Goal: Information Seeking & Learning: Understand process/instructions

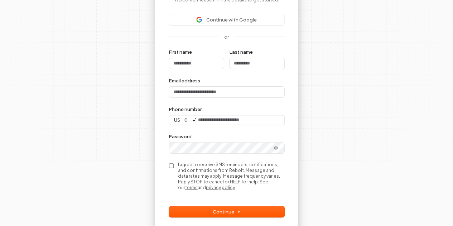
scroll to position [101, 0]
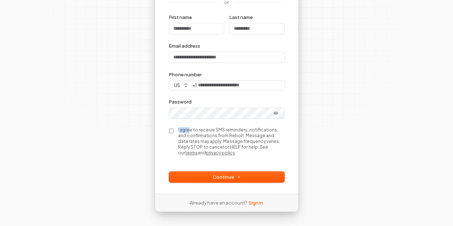
drag, startPoint x: 179, startPoint y: 130, endPoint x: 189, endPoint y: 132, distance: 10.9
click at [189, 132] on label "I agree to receive SMS reminders, notifications, and confirmations from Rebolt.…" at bounding box center [231, 141] width 106 height 29
click at [177, 130] on div "I agree to receive SMS reminders, notifications, and confirmations from Rebolt.…" at bounding box center [226, 141] width 115 height 29
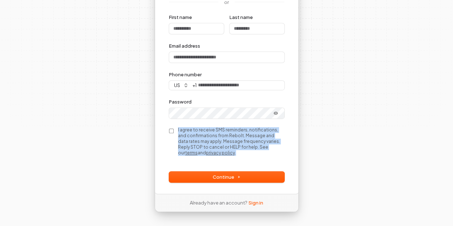
drag, startPoint x: 177, startPoint y: 130, endPoint x: 194, endPoint y: 157, distance: 31.9
click at [194, 157] on div "First name Last name Email address Phone number us + 1 Password I agree to rece…" at bounding box center [226, 87] width 115 height 146
copy label "I agree to receive SMS reminders, notifications, and confirmations from Rebolt.…"
click at [205, 132] on label "I agree to receive SMS reminders, notifications, and confirmations from Rebolt.…" at bounding box center [231, 141] width 106 height 29
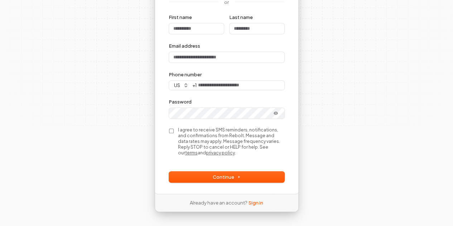
click at [198, 150] on link "terms" at bounding box center [191, 152] width 13 height 5
click at [235, 150] on link "privacy policy" at bounding box center [220, 152] width 29 height 5
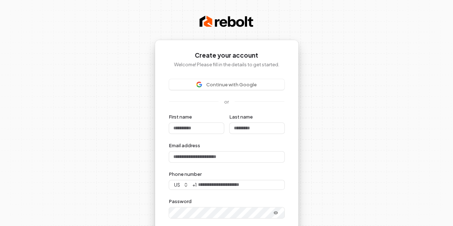
scroll to position [101, 0]
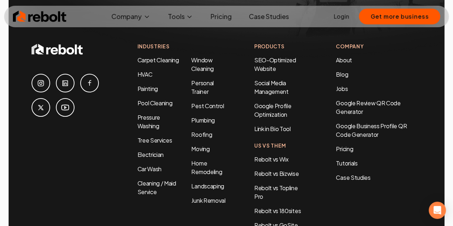
scroll to position [3302, 0]
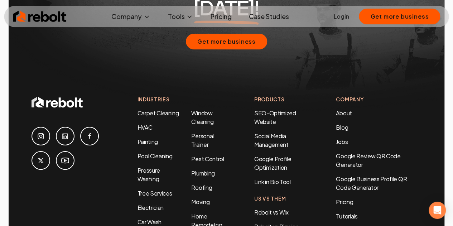
click at [46, 127] on link at bounding box center [41, 136] width 19 height 19
click at [71, 127] on link at bounding box center [65, 136] width 19 height 19
click at [70, 151] on link at bounding box center [65, 160] width 19 height 19
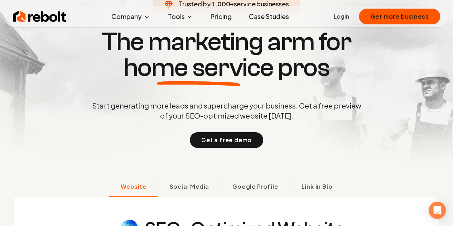
scroll to position [39, 0]
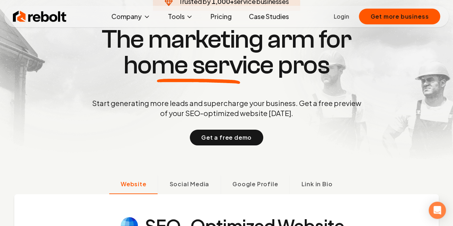
click at [86, 136] on div "Trusted by 1,000 + service businesses The marketing arm for home service pros S…" at bounding box center [227, 85] width 356 height 120
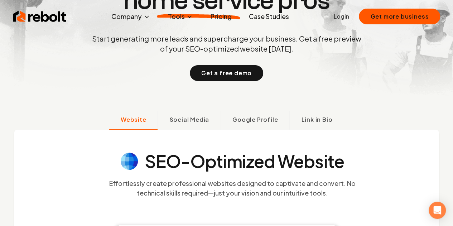
scroll to position [0, 0]
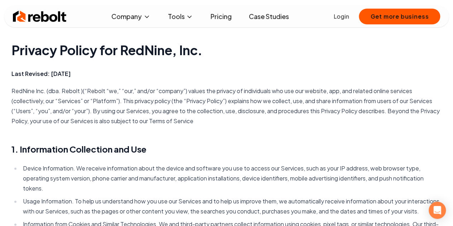
scroll to position [626, 0]
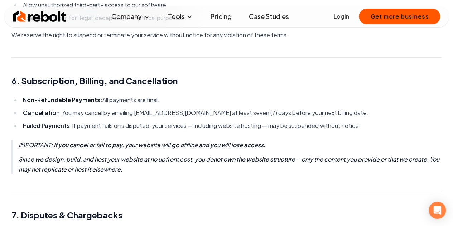
scroll to position [705, 0]
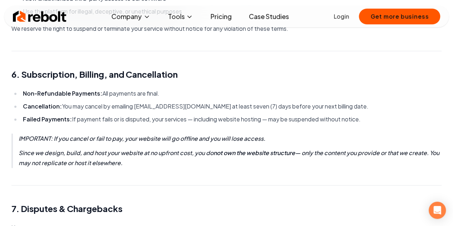
click at [89, 162] on p "Since we design, build, and host your website at no upfront cost, you do not ow…" at bounding box center [230, 158] width 423 height 20
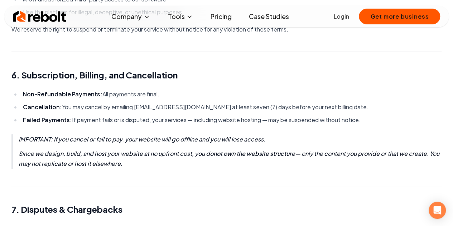
click at [82, 212] on h2 "7. Disputes & Chargebacks" at bounding box center [226, 209] width 431 height 11
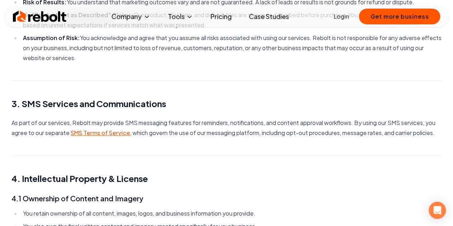
scroll to position [323, 0]
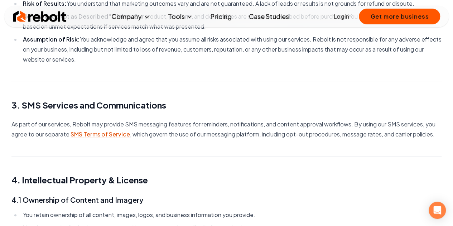
click at [86, 137] on link "SMS Terms of Service" at bounding box center [101, 134] width 60 height 8
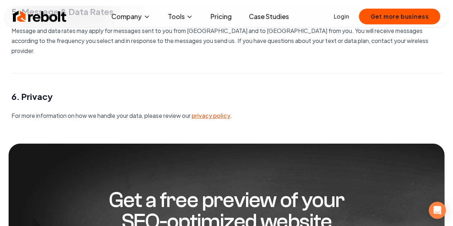
scroll to position [376, 0]
